Goal: Task Accomplishment & Management: Use online tool/utility

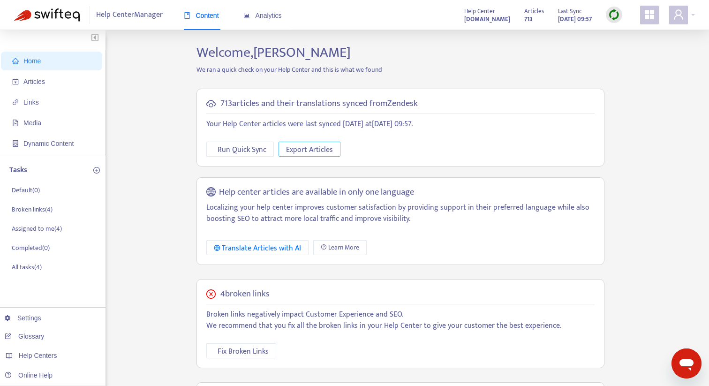
click at [321, 151] on span "Export Articles" at bounding box center [309, 150] width 47 height 12
